Goal: Check status: Check status

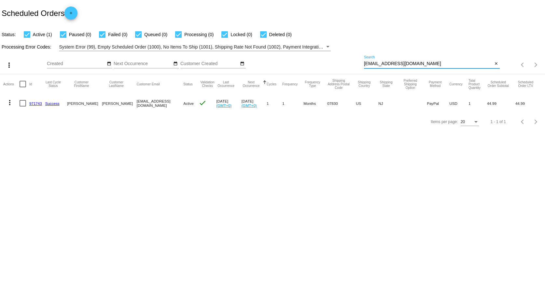
paste input "[PERSON_NAME]"
type input "[PERSON_NAME][EMAIL_ADDRESS][DOMAIN_NAME]"
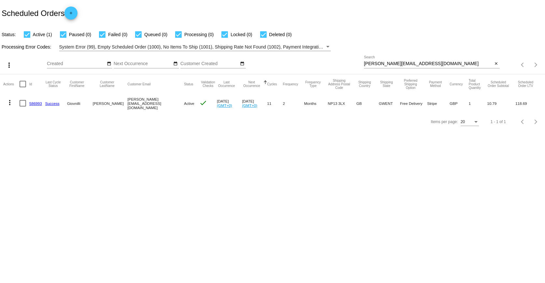
click at [137, 101] on mat-cell "[PERSON_NAME][EMAIL_ADDRESS][DOMAIN_NAME]" at bounding box center [155, 103] width 57 height 19
click at [39, 104] on link "586993" at bounding box center [35, 103] width 13 height 4
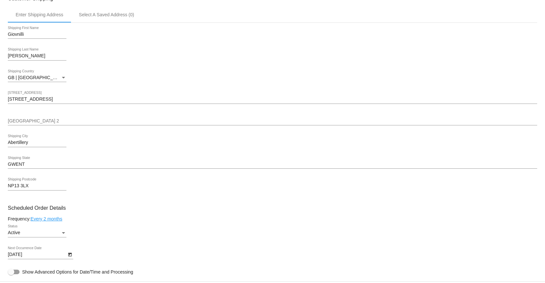
scroll to position [217, 0]
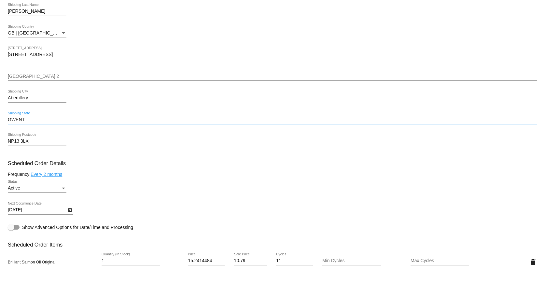
drag, startPoint x: 32, startPoint y: 120, endPoint x: -12, endPoint y: 119, distance: 43.9
click at [0, 119] on html "arrow_back Scheduled Order #586993 Active more_vert Last Processing Cycle ID: 5…" at bounding box center [272, 141] width 545 height 283
type input "Blaina"
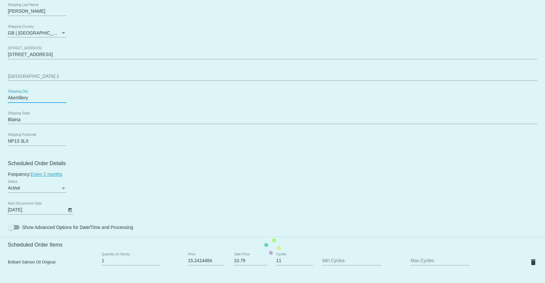
drag, startPoint x: 33, startPoint y: 98, endPoint x: -16, endPoint y: 98, distance: 49.5
click at [0, 98] on html "arrow_back Scheduled Order #586993 Active more_vert Last Processing Cycle ID: 5…" at bounding box center [272, 141] width 545 height 283
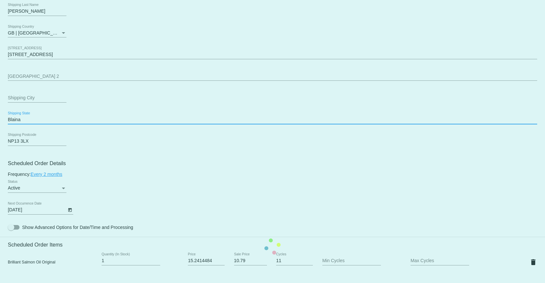
click at [124, 120] on mat-card "Customer 3681402: Giovnilli [PERSON_NAME] [PERSON_NAME][EMAIL_ADDRESS][DOMAIN_N…" at bounding box center [272, 246] width 545 height 651
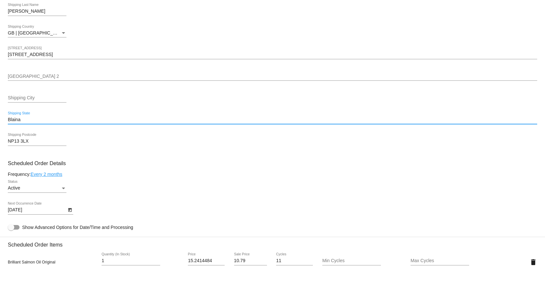
scroll to position [271, 0]
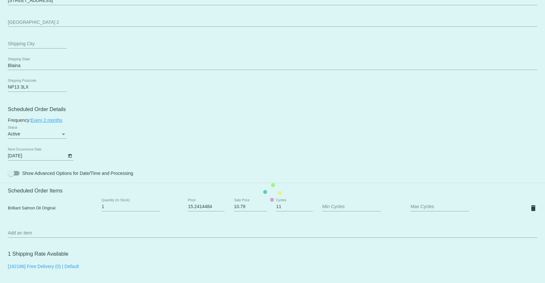
click at [145, 78] on mat-card "Customer 3681402: Giovnilli [PERSON_NAME] [PERSON_NAME][EMAIL_ADDRESS][DOMAIN_N…" at bounding box center [272, 192] width 545 height 651
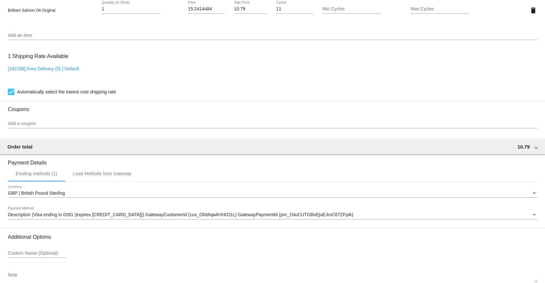
scroll to position [506, 0]
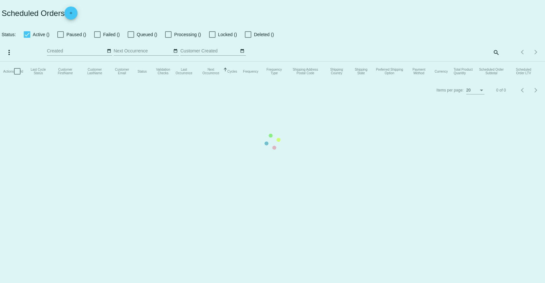
checkbox input "true"
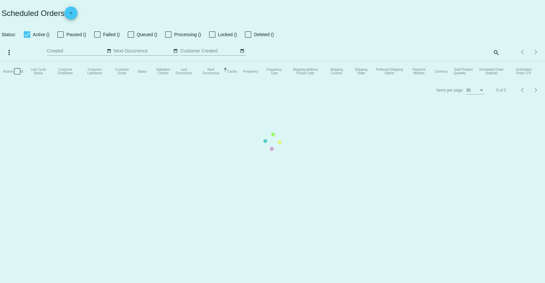
checkbox input "true"
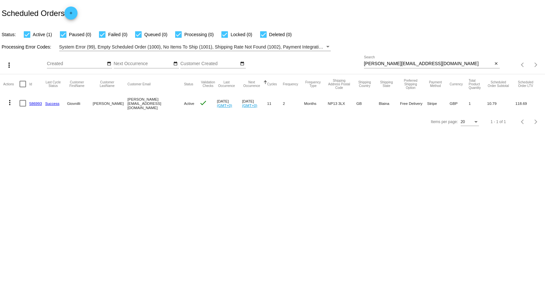
click at [151, 104] on mat-cell "[PERSON_NAME][EMAIL_ADDRESS][DOMAIN_NAME]" at bounding box center [155, 103] width 57 height 19
click at [38, 103] on link "586993" at bounding box center [35, 103] width 13 height 4
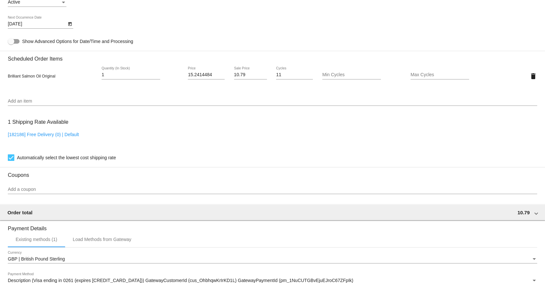
scroll to position [398, 0]
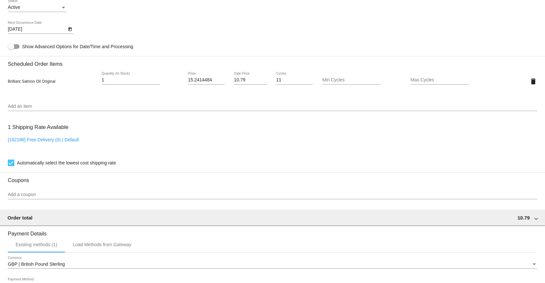
drag, startPoint x: 58, startPoint y: 81, endPoint x: 2, endPoint y: 78, distance: 56.0
click at [2, 78] on mat-card "Customer 3681402: Giovnilli [PERSON_NAME] [PERSON_NAME][EMAIL_ADDRESS][DOMAIN_N…" at bounding box center [272, 65] width 545 height 651
copy span "Brilliant Salmon Oil Original"
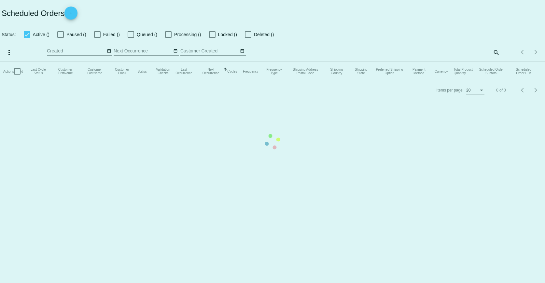
checkbox input "true"
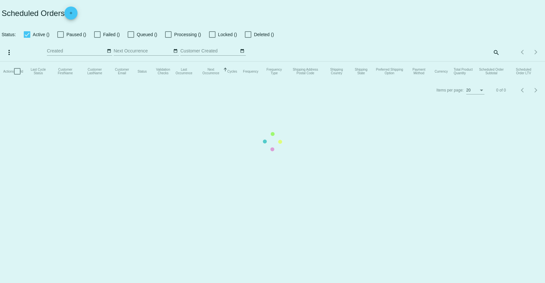
checkbox input "true"
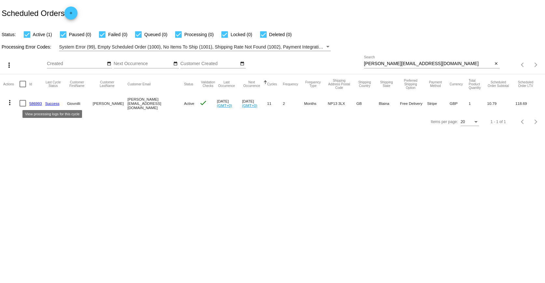
click at [49, 102] on link "Success" at bounding box center [52, 103] width 14 height 4
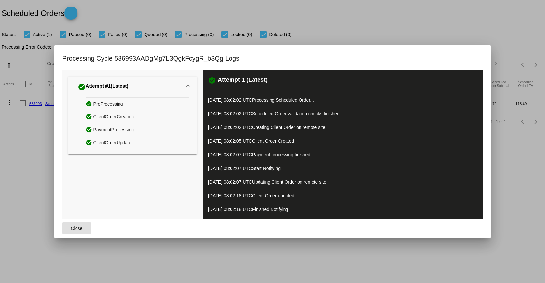
click at [71, 224] on button "Close" at bounding box center [76, 228] width 29 height 12
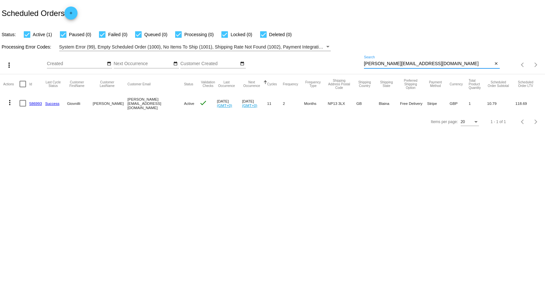
drag, startPoint x: 434, startPoint y: 62, endPoint x: 290, endPoint y: 58, distance: 144.3
click at [290, 58] on div "more_vert Aug Jan Feb Mar [DATE]" at bounding box center [272, 62] width 545 height 23
paste input "[PERSON_NAME][EMAIL_ADDRESS]"
type input "[PERSON_NAME][EMAIL_ADDRESS][DOMAIN_NAME]"
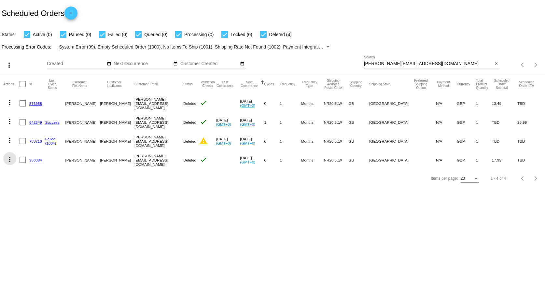
click at [9, 159] on mat-icon "more_vert" at bounding box center [10, 159] width 8 height 8
